Goal: Transaction & Acquisition: Purchase product/service

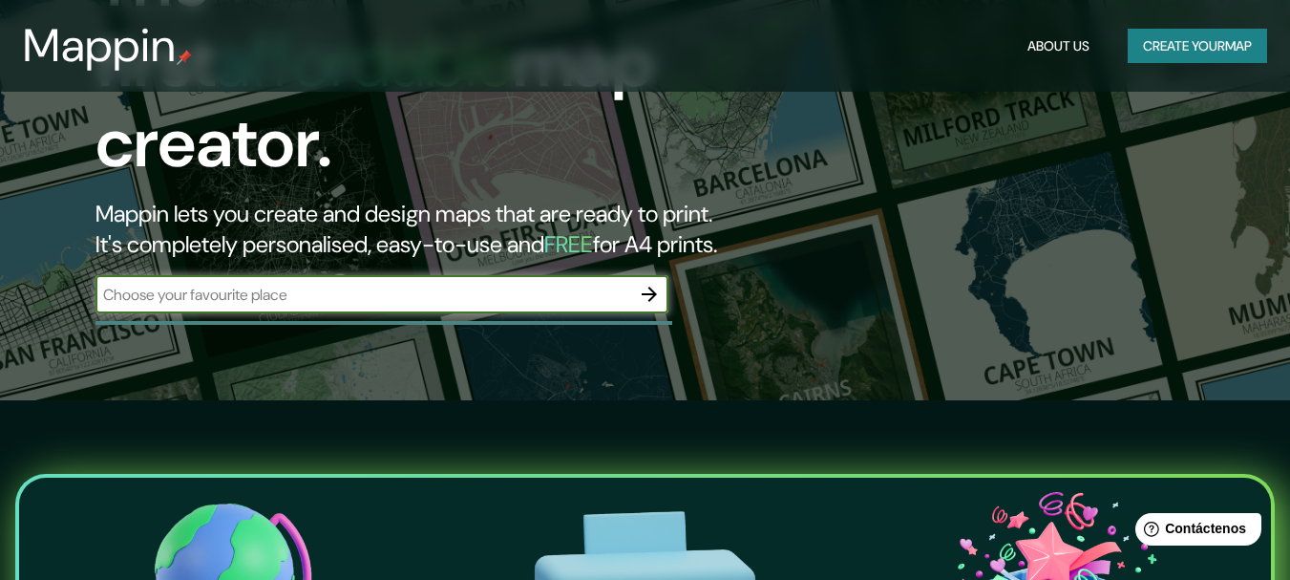
scroll to position [191, 0]
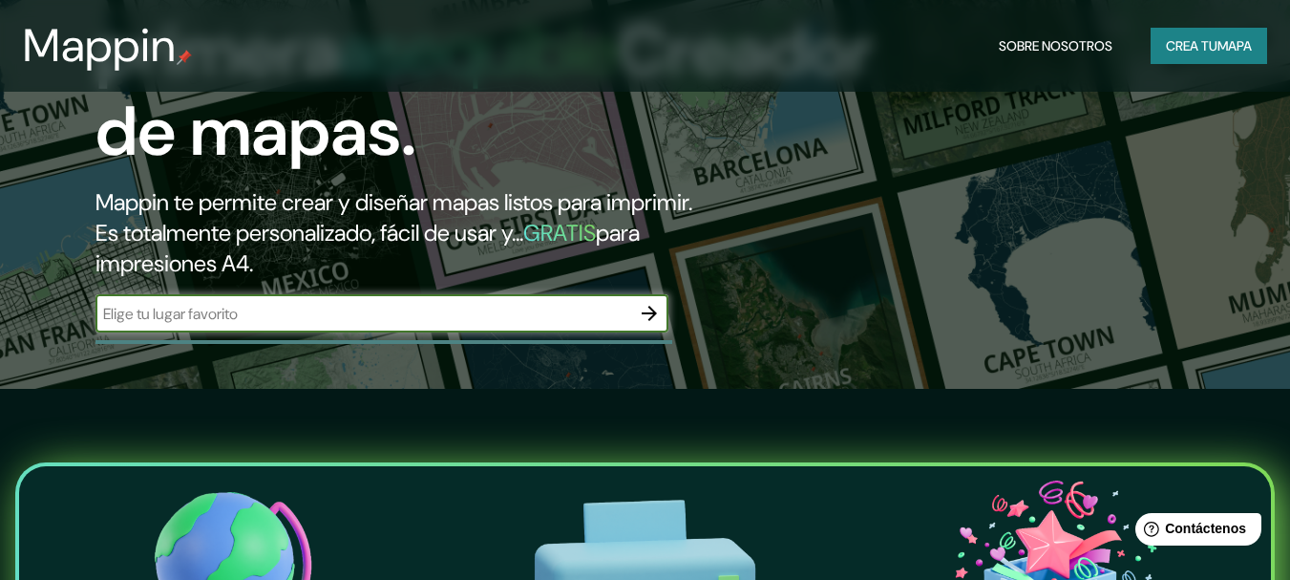
click at [176, 321] on input "text" at bounding box center [363, 314] width 535 height 22
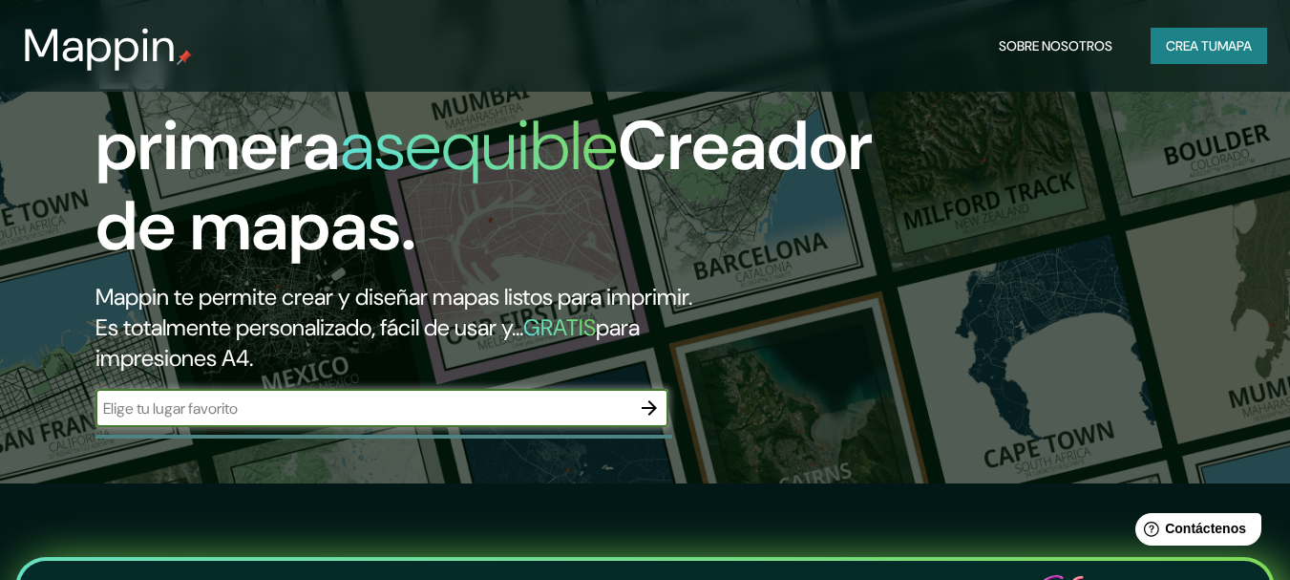
scroll to position [96, 0]
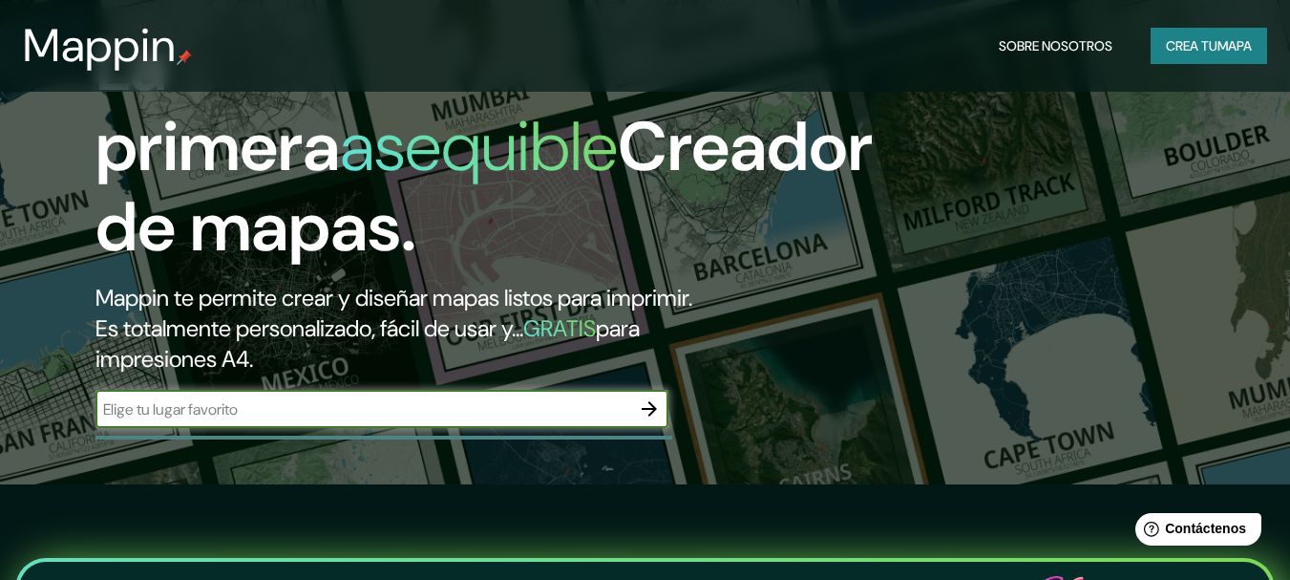
click at [131, 416] on input "text" at bounding box center [363, 409] width 535 height 22
click at [520, 405] on input "text" at bounding box center [363, 409] width 535 height 22
type input "trujillo"
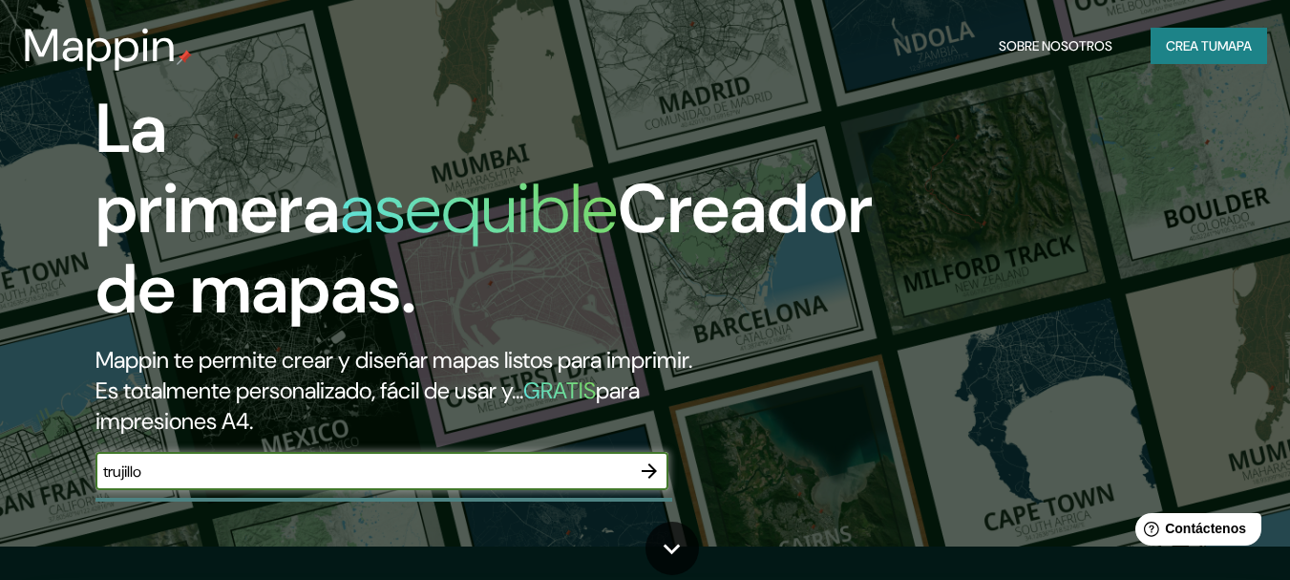
scroll to position [0, 0]
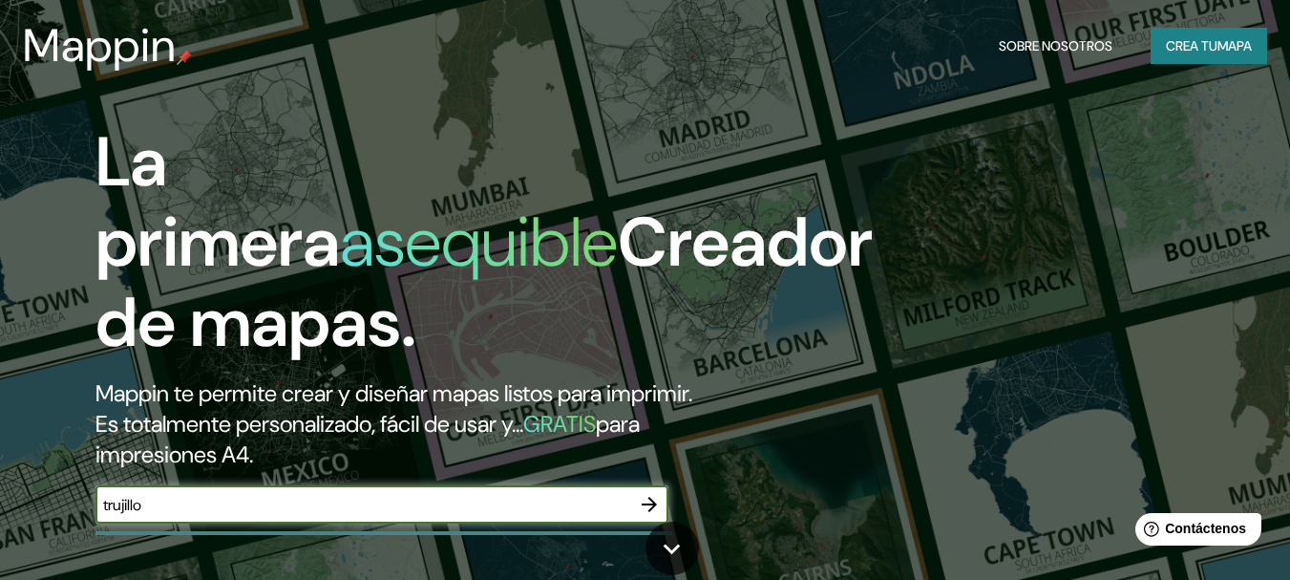
click at [254, 510] on input "trujillo" at bounding box center [363, 505] width 535 height 22
click at [640, 503] on icon "button" at bounding box center [649, 504] width 23 height 23
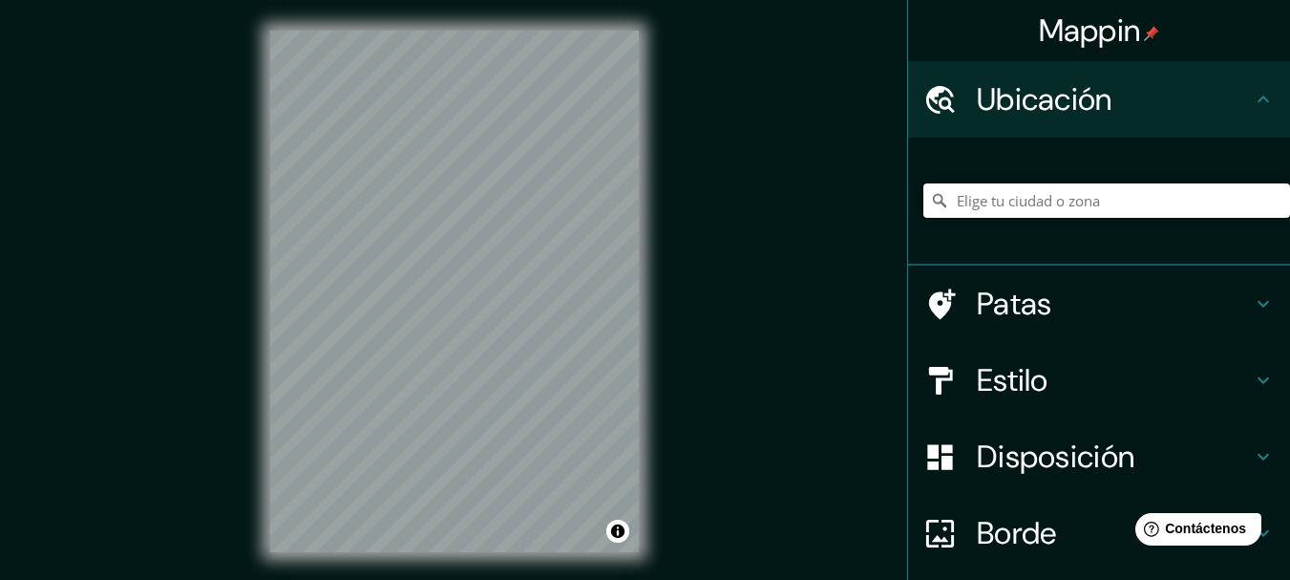
click at [1061, 202] on input "Elige tu ciudad o zona" at bounding box center [1106, 200] width 367 height 34
type input "Trujillo, Departamento de La Libertad, Perú"
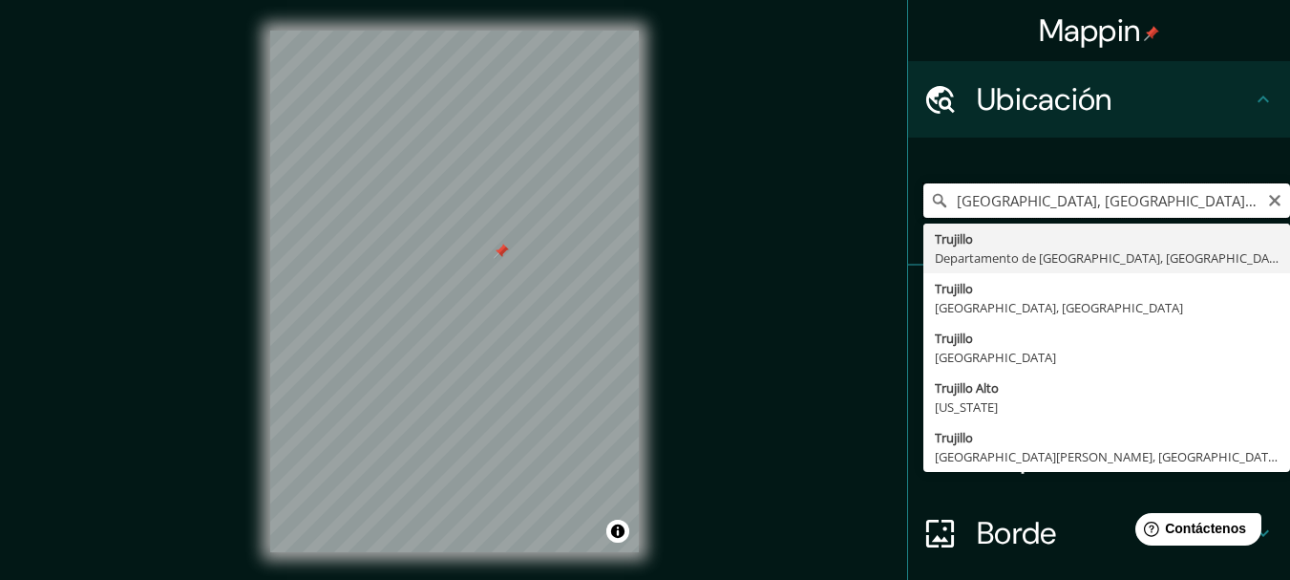
click at [1029, 204] on input "Trujillo, Departamento de La Libertad, Perú" at bounding box center [1106, 200] width 367 height 34
click at [1269, 199] on icon "Claro" at bounding box center [1274, 200] width 11 height 11
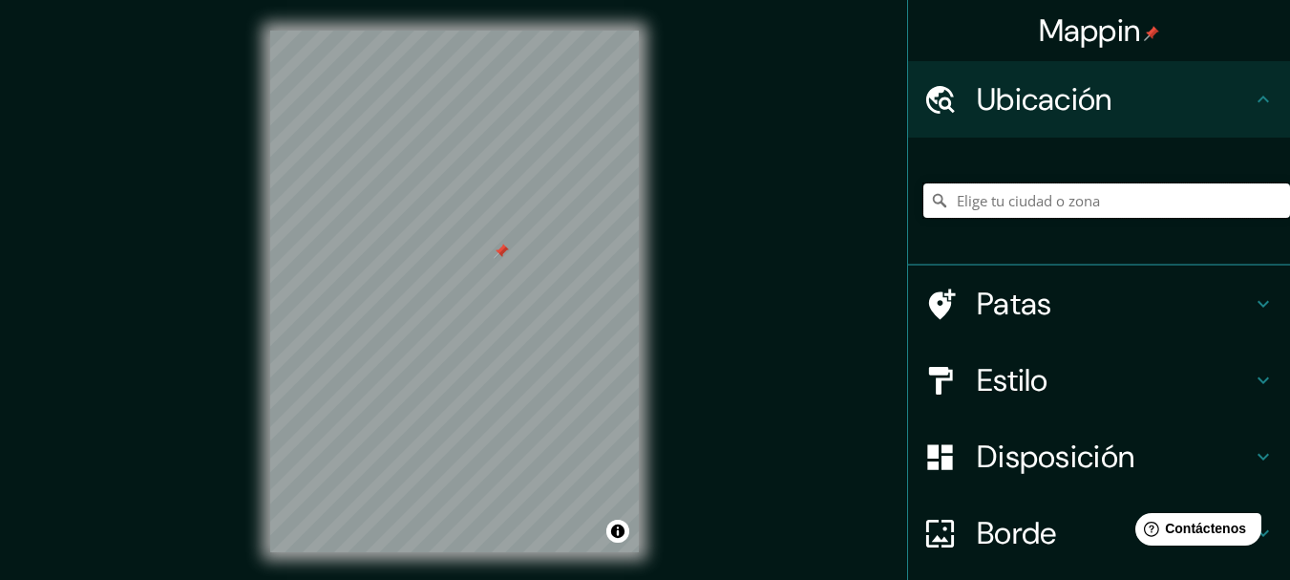
click at [1078, 199] on input "Elige tu ciudad o zona" at bounding box center [1106, 200] width 367 height 34
type input "Arequipa, Departamento de Arequipa, Perú"
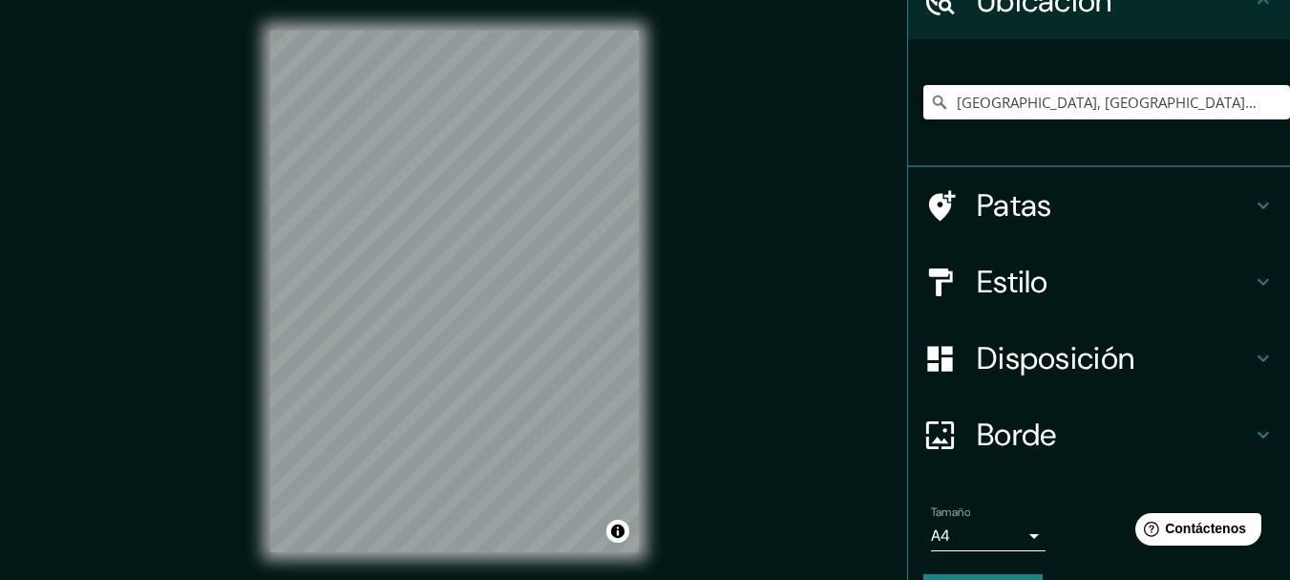
scroll to position [152, 0]
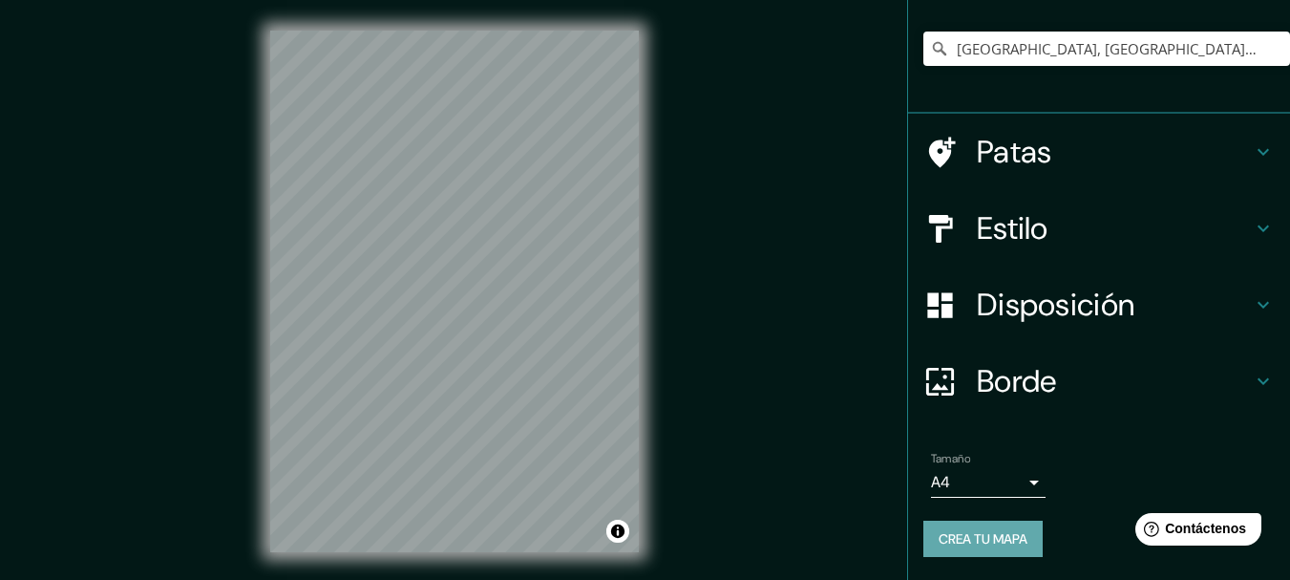
click at [986, 532] on font "Crea tu mapa" at bounding box center [983, 538] width 89 height 17
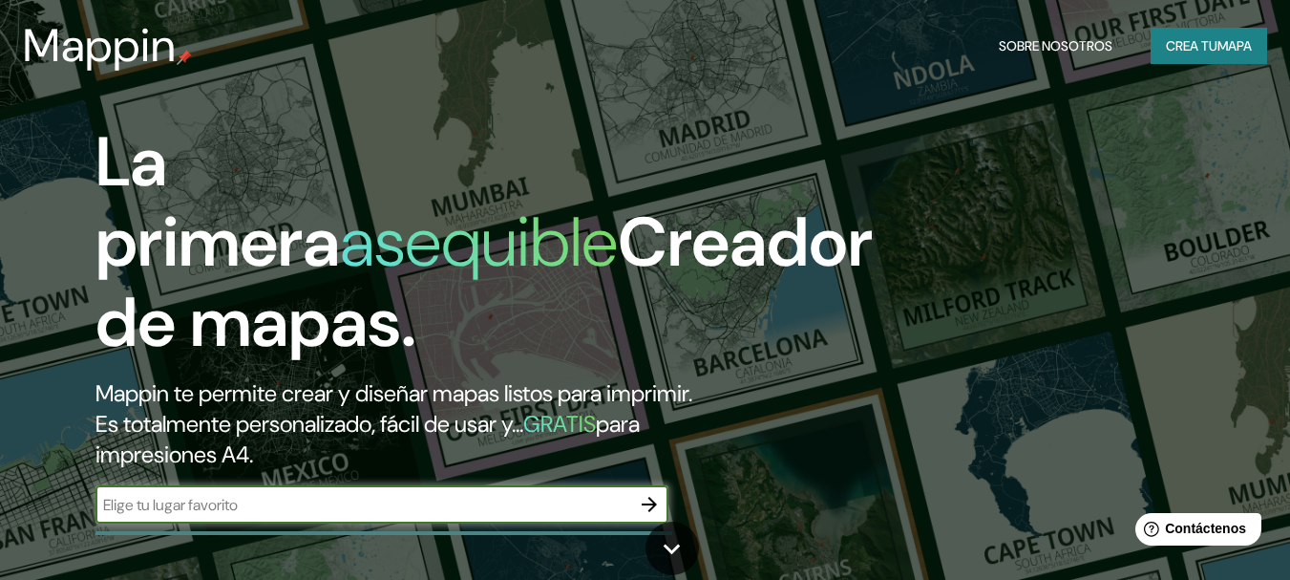
click at [306, 464] on h2 "Mappin te permite crear y diseñar mapas listos para imprimir. Es totalmente per…" at bounding box center [419, 424] width 646 height 92
click at [305, 504] on input "text" at bounding box center [363, 505] width 535 height 22
type input "trujillo"
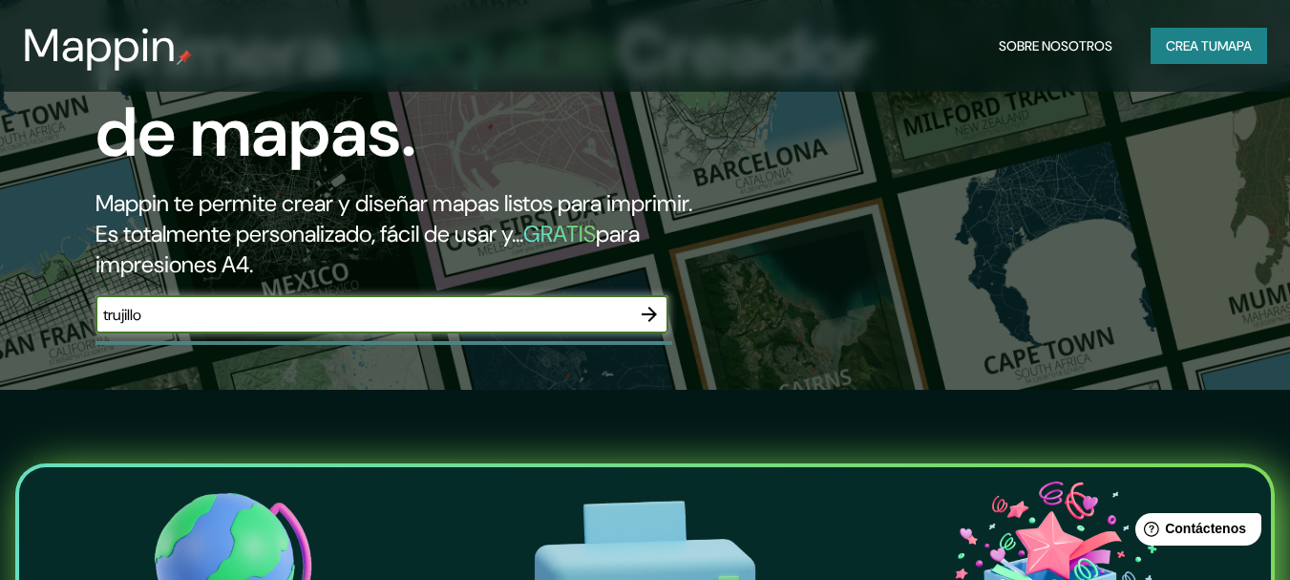
scroll to position [191, 0]
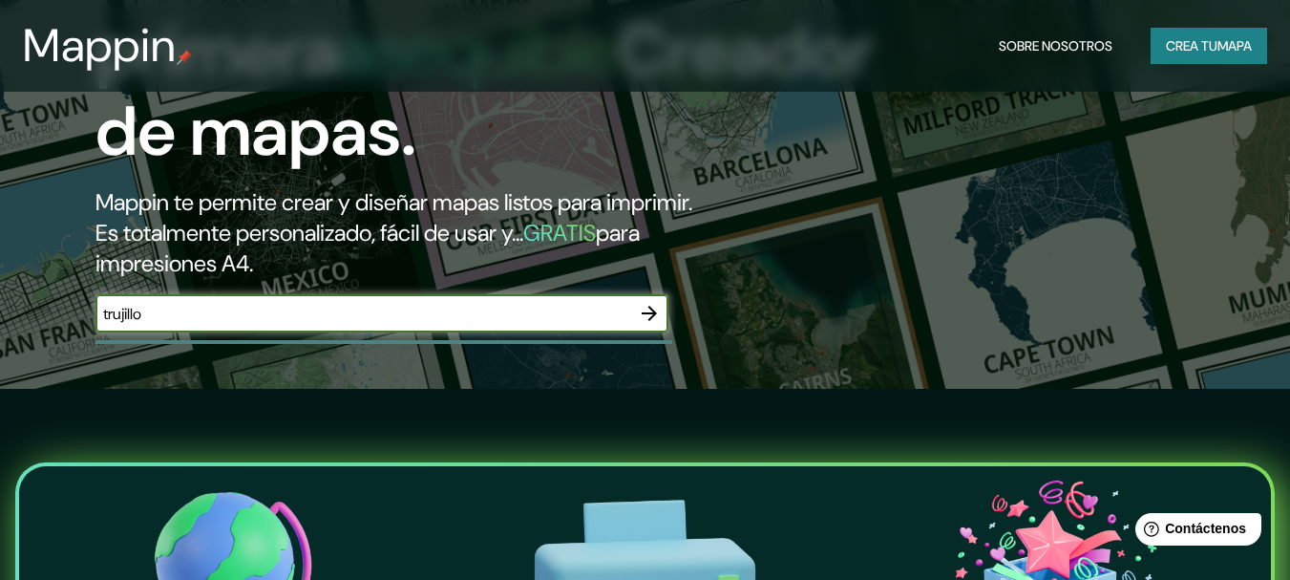
click at [380, 322] on input "trujillo" at bounding box center [363, 314] width 535 height 22
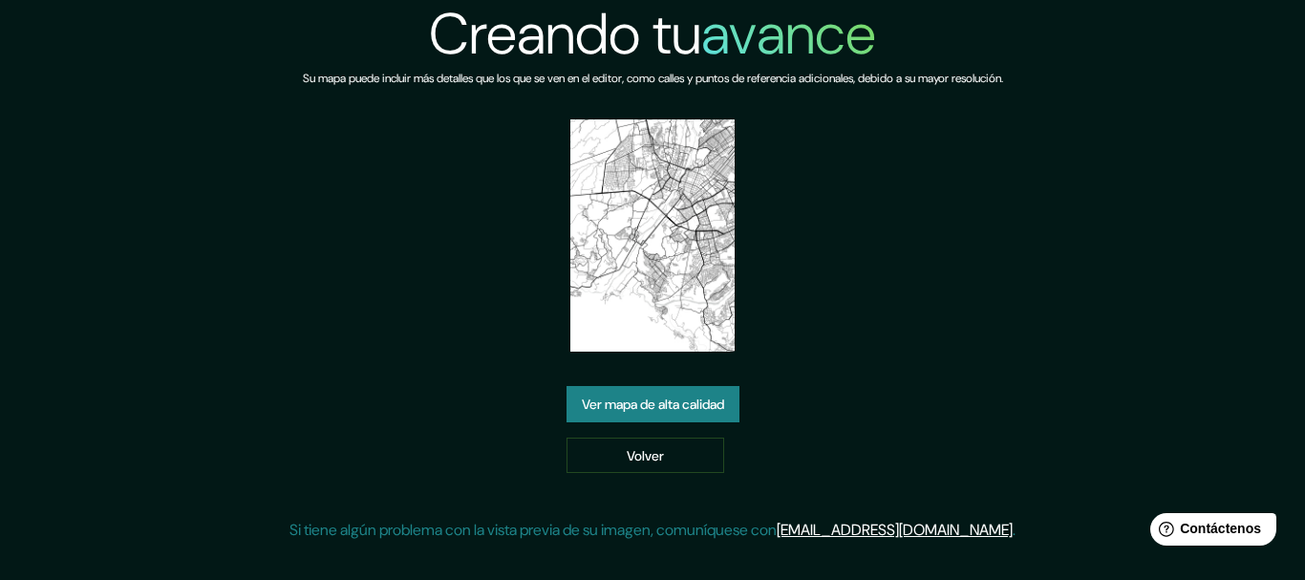
click at [622, 412] on font "Ver mapa de alta calidad" at bounding box center [653, 403] width 142 height 17
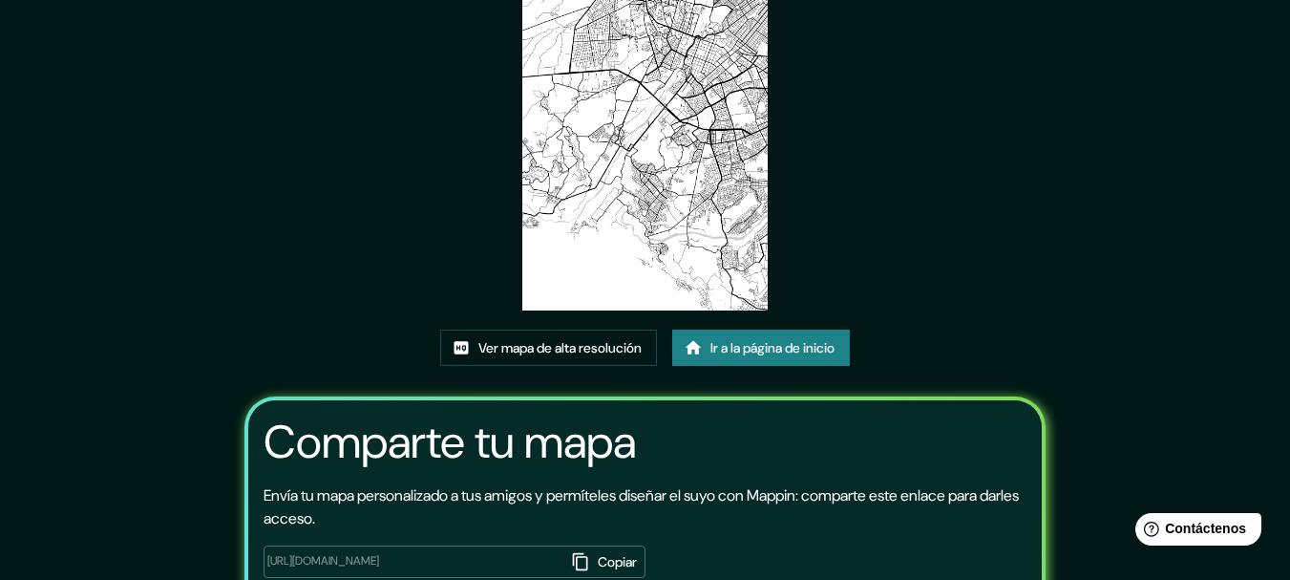
scroll to position [153, 0]
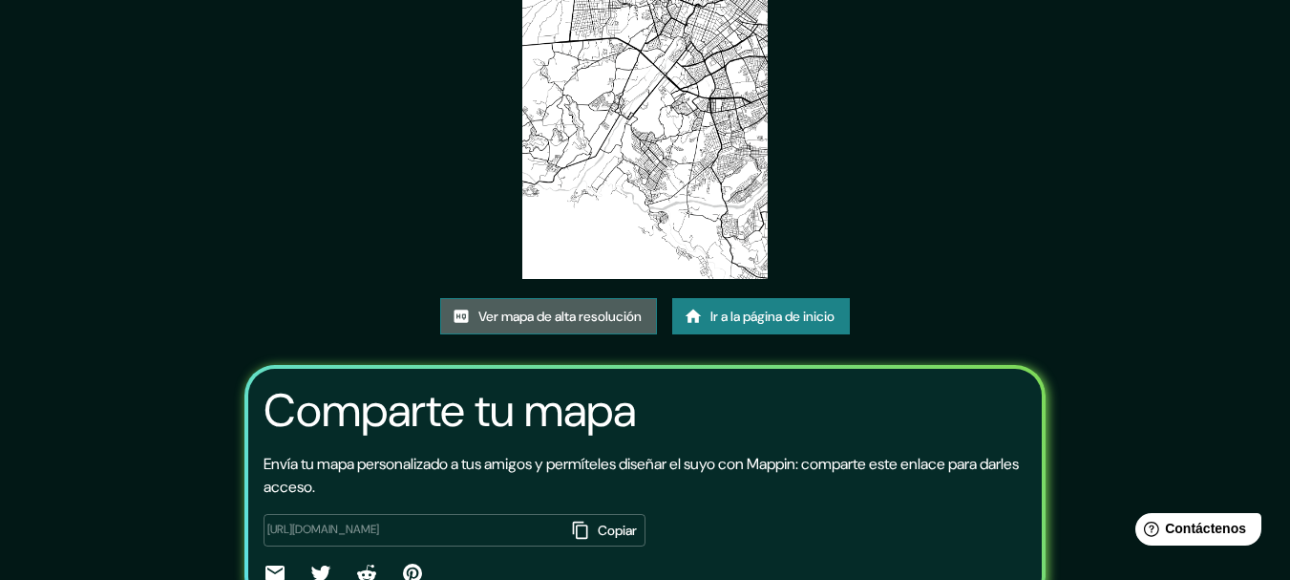
click at [537, 315] on font "Ver mapa de alta resolución" at bounding box center [559, 316] width 163 height 17
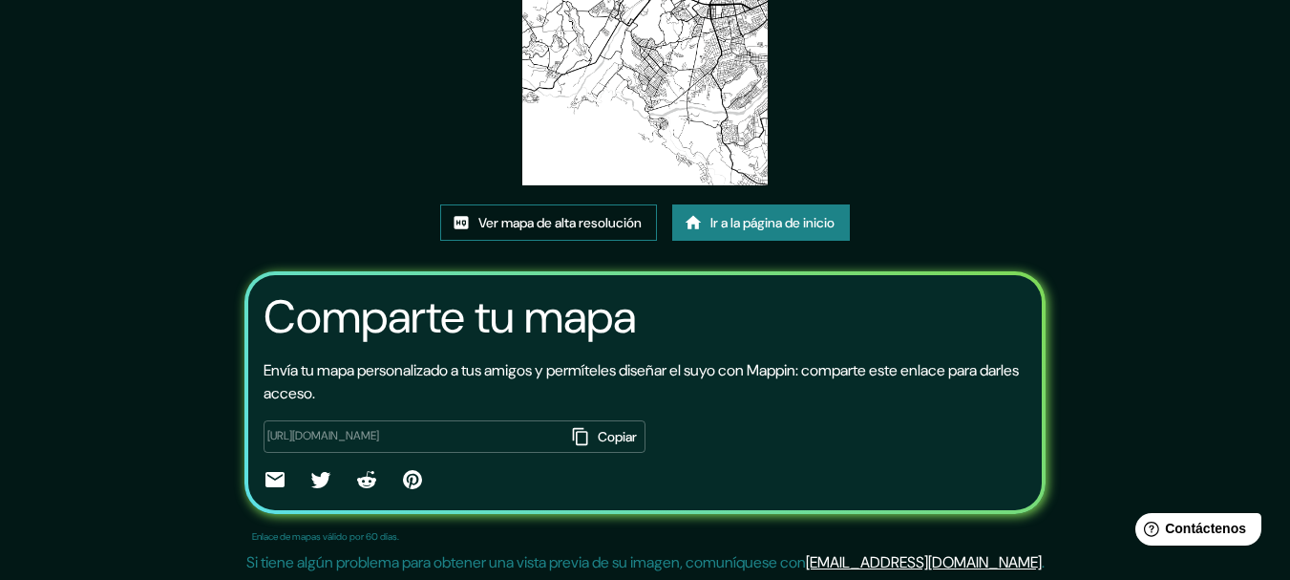
scroll to position [248, 0]
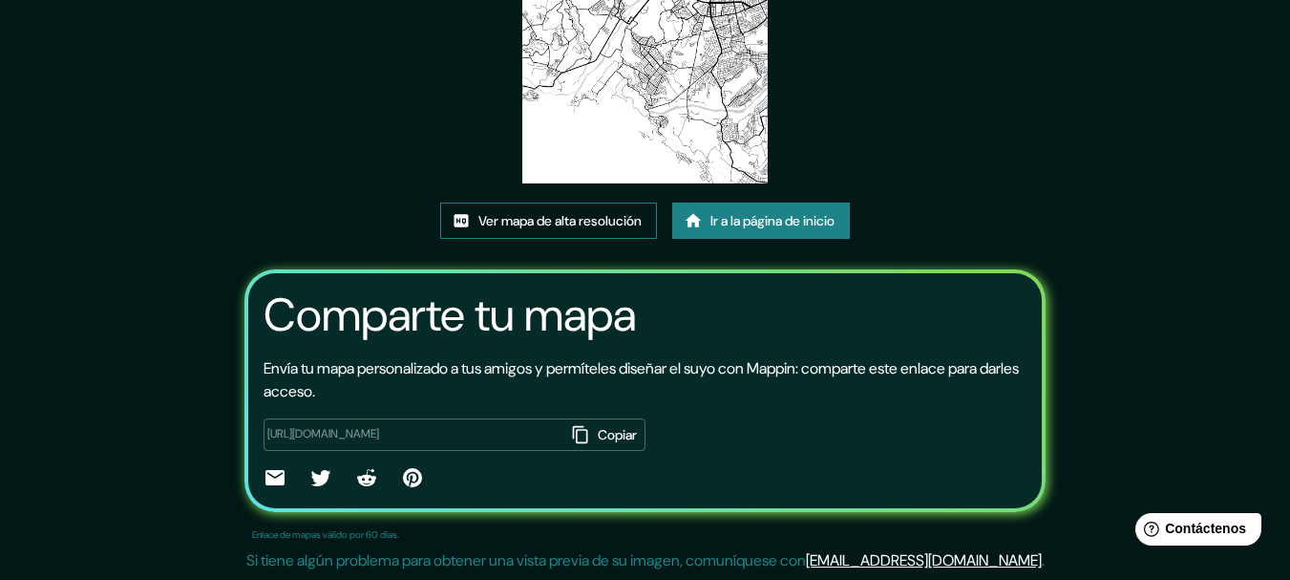
click at [572, 221] on font "Ver mapa de alta resolución" at bounding box center [559, 220] width 163 height 17
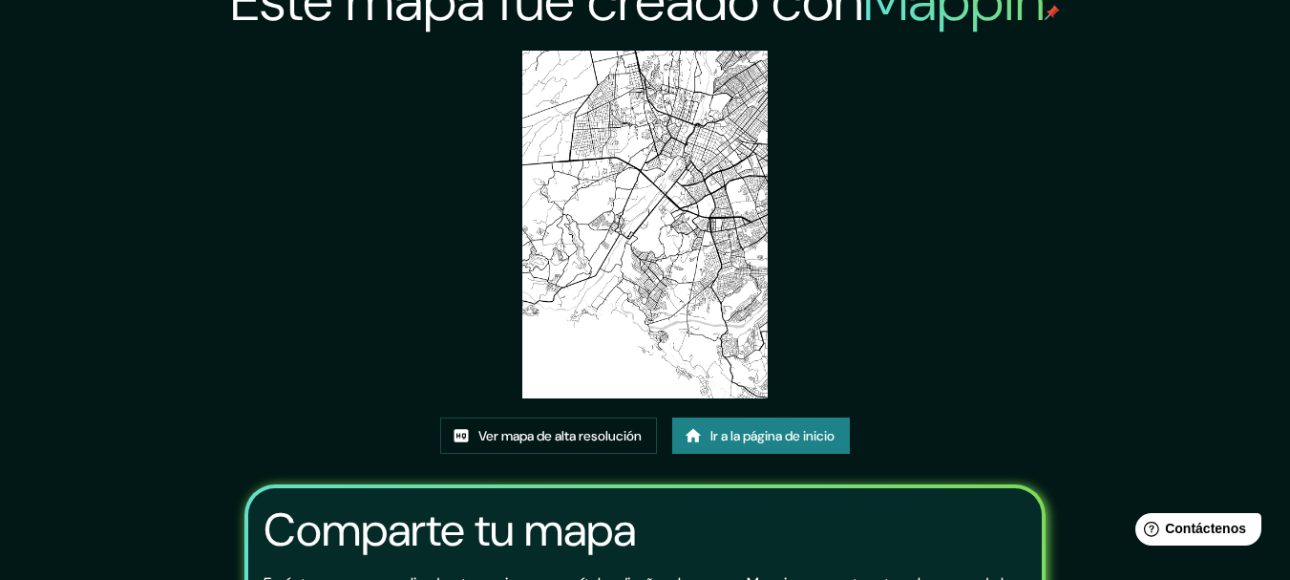
scroll to position [0, 0]
